Goal: Task Accomplishment & Management: Use online tool/utility

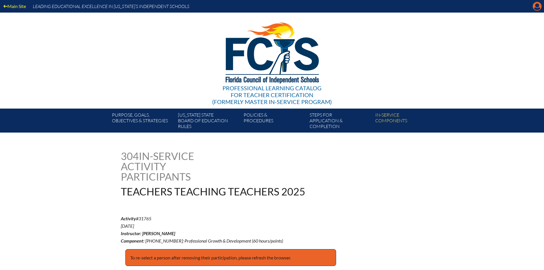
click at [538, 8] on icon "Manage account" at bounding box center [537, 6] width 9 height 9
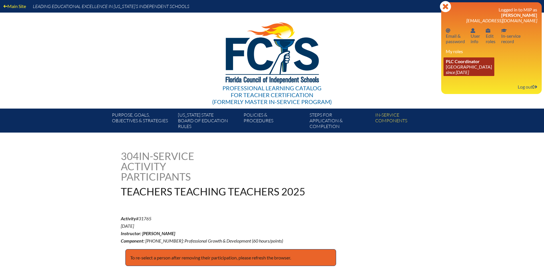
click at [468, 71] on icon "since [DATE]" at bounding box center [457, 71] width 23 height 5
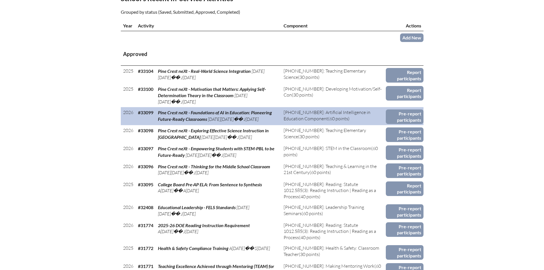
scroll to position [286, 0]
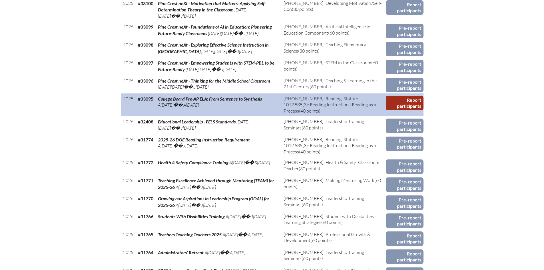
click at [419, 98] on link "Report participants" at bounding box center [404, 103] width 37 height 15
